Goal: Task Accomplishment & Management: Use online tool/utility

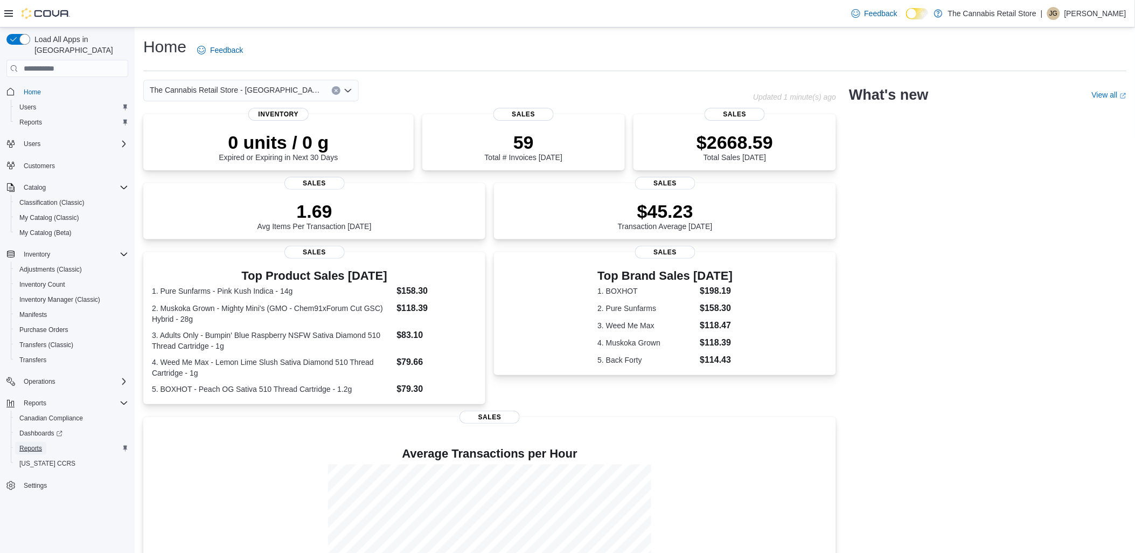
click at [38, 444] on span "Reports" at bounding box center [30, 448] width 23 height 9
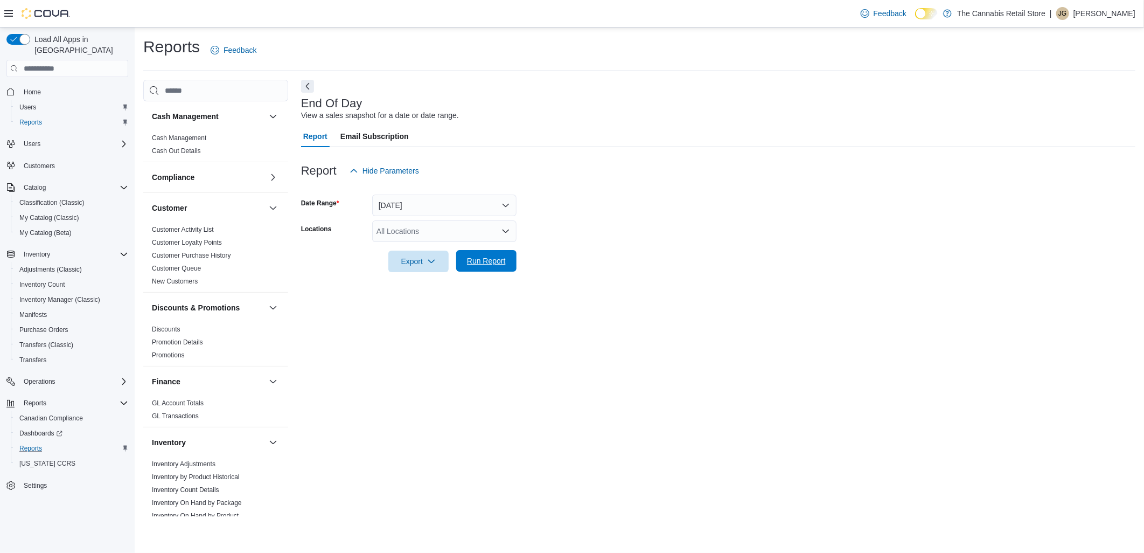
click at [465, 267] on span "Run Report" at bounding box center [486, 261] width 47 height 22
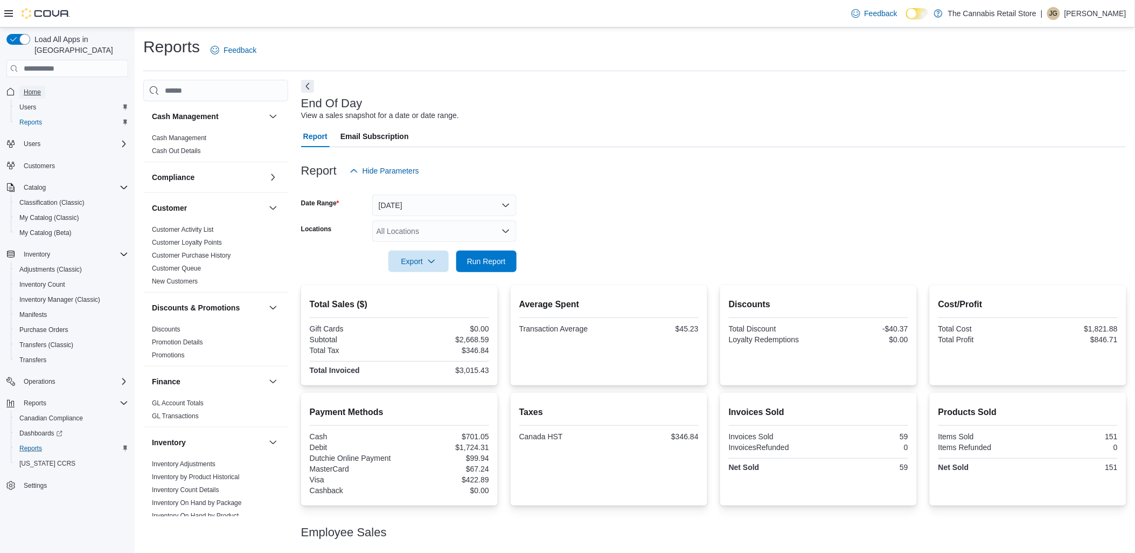
click at [34, 88] on span "Home" at bounding box center [32, 92] width 17 height 9
